Goal: Transaction & Acquisition: Download file/media

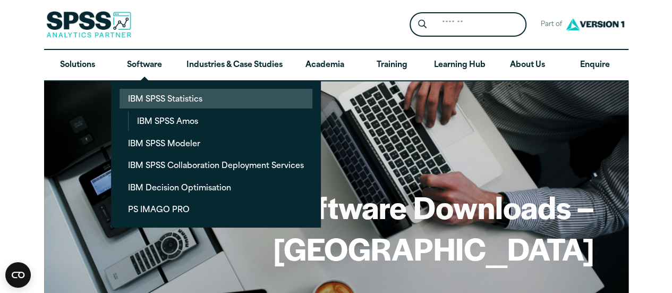
click at [167, 99] on link "IBM SPSS Statistics" at bounding box center [216, 99] width 193 height 20
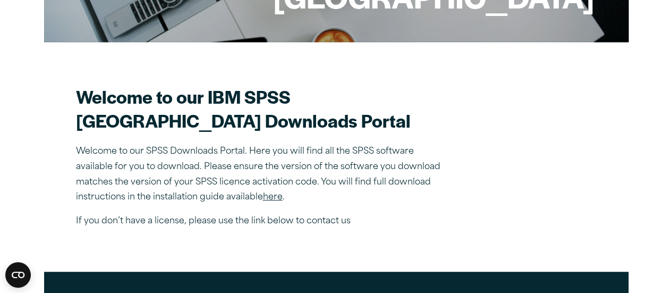
scroll to position [282, 0]
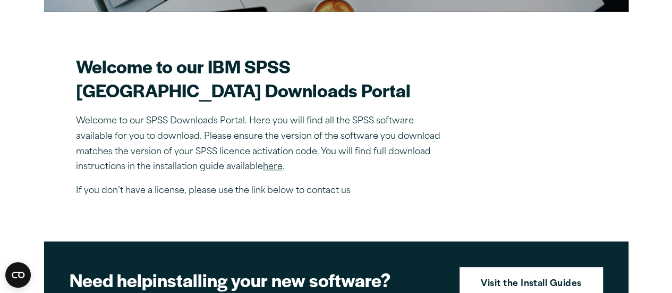
click at [277, 171] on link "here" at bounding box center [273, 167] width 20 height 9
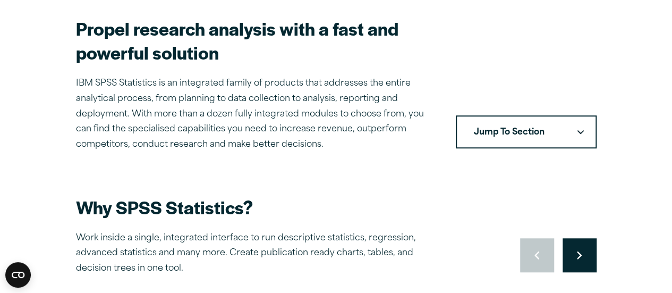
scroll to position [341, 0]
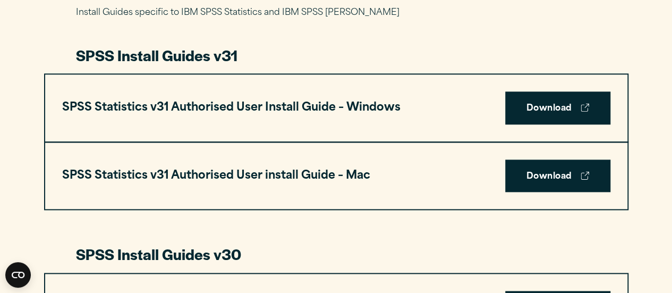
scroll to position [547, 0]
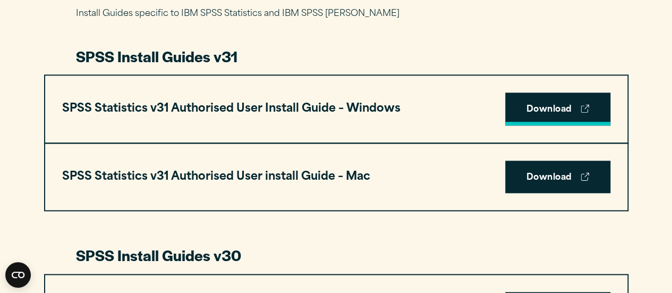
click at [538, 106] on link "Download" at bounding box center [557, 108] width 105 height 33
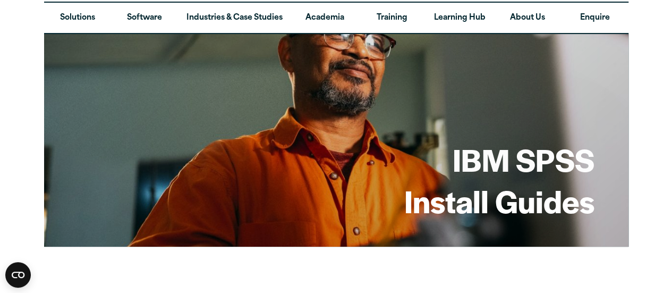
scroll to position [0, 0]
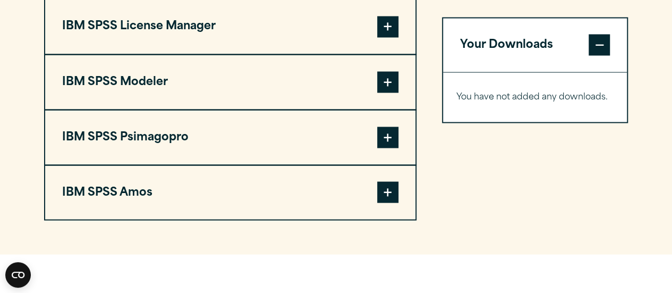
scroll to position [937, 0]
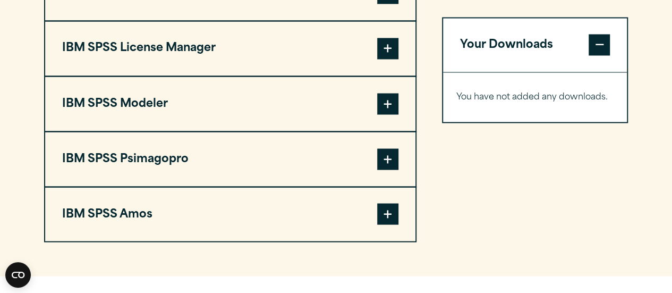
click at [383, 59] on span at bounding box center [387, 48] width 21 height 21
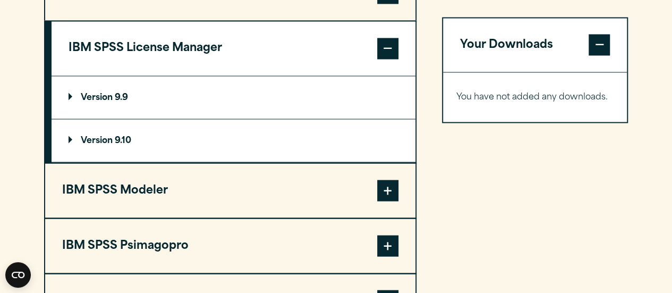
click at [383, 59] on span at bounding box center [387, 48] width 21 height 21
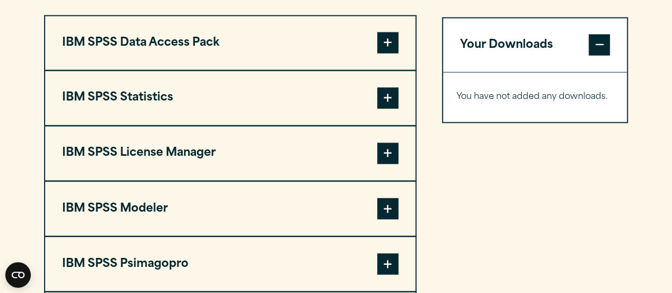
scroll to position [833, 0]
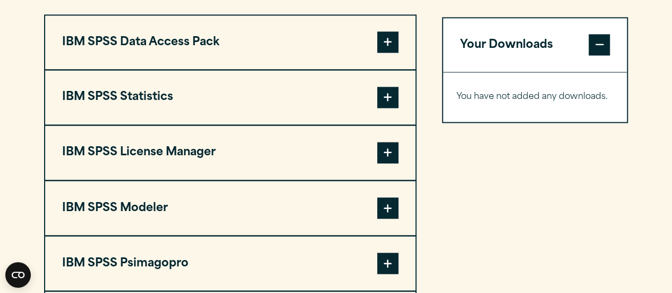
click at [392, 108] on span at bounding box center [387, 97] width 21 height 21
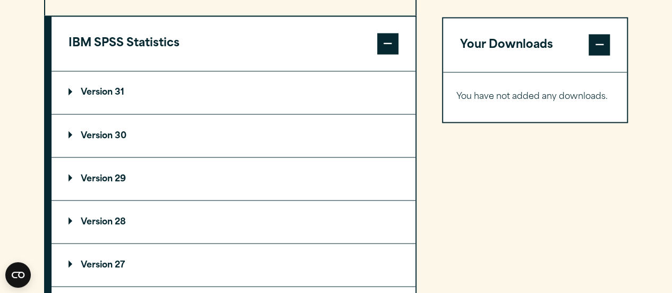
scroll to position [890, 0]
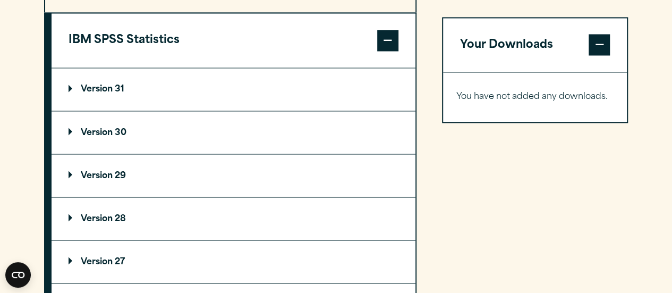
click at [112, 149] on summary "Version 30" at bounding box center [234, 132] width 364 height 43
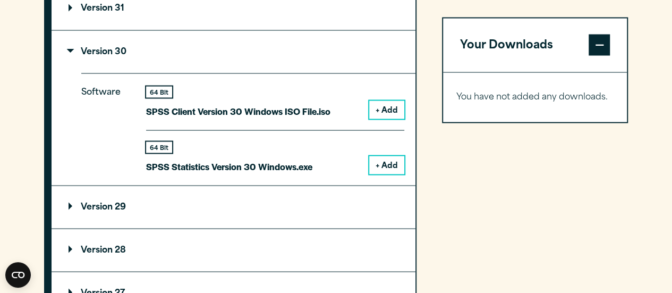
scroll to position [979, 0]
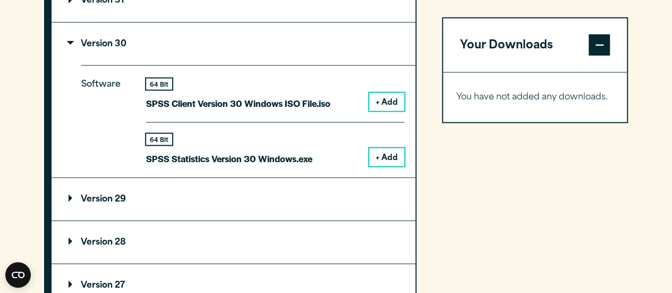
click at [382, 166] on button "+ Add" at bounding box center [386, 157] width 35 height 18
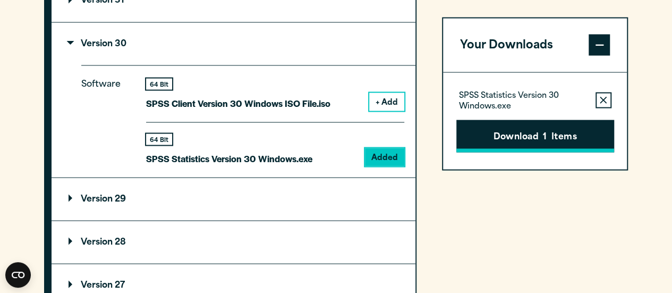
click at [506, 140] on button "Download 1 Items" at bounding box center [535, 136] width 158 height 33
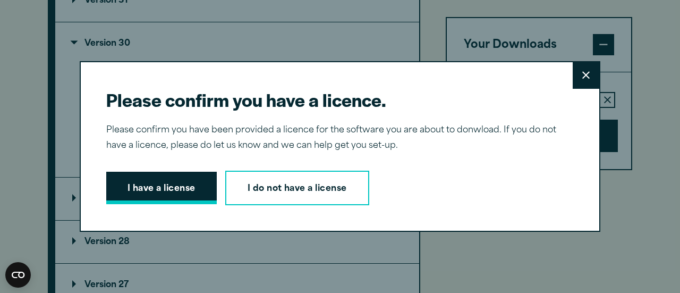
click at [185, 188] on button "I have a license" at bounding box center [161, 188] width 111 height 33
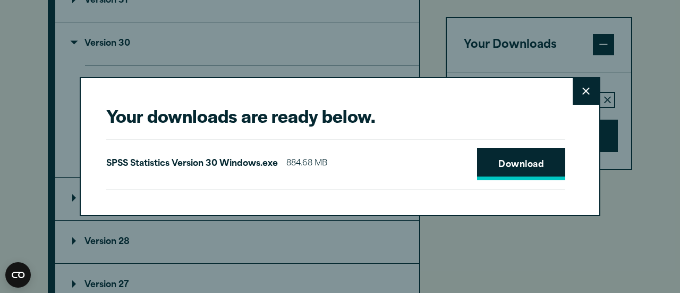
click at [507, 168] on link "Download" at bounding box center [521, 164] width 88 height 33
click at [585, 91] on icon at bounding box center [585, 91] width 7 height 8
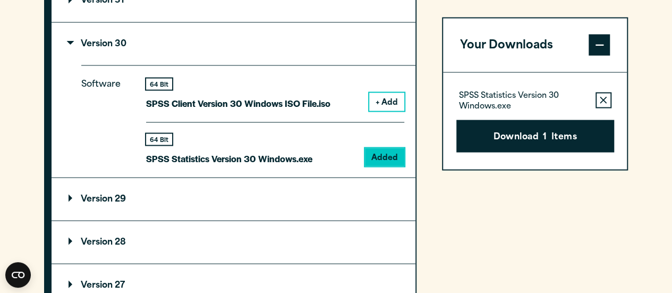
click at [552, 188] on div "Your Downloads SPSS Statistics Version 30 Windows.exe Remove this item from you…" at bounding box center [535, 220] width 187 height 702
